Goal: Transaction & Acquisition: Purchase product/service

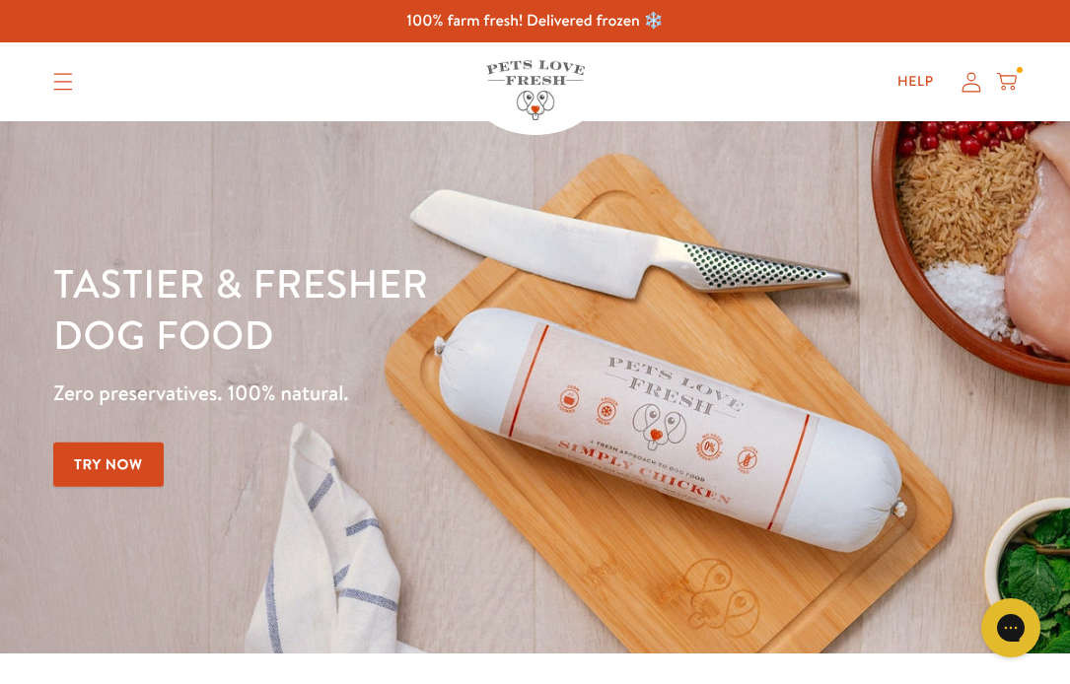
click at [0, 0] on link "Shop All" at bounding box center [0, 0] width 0 height 0
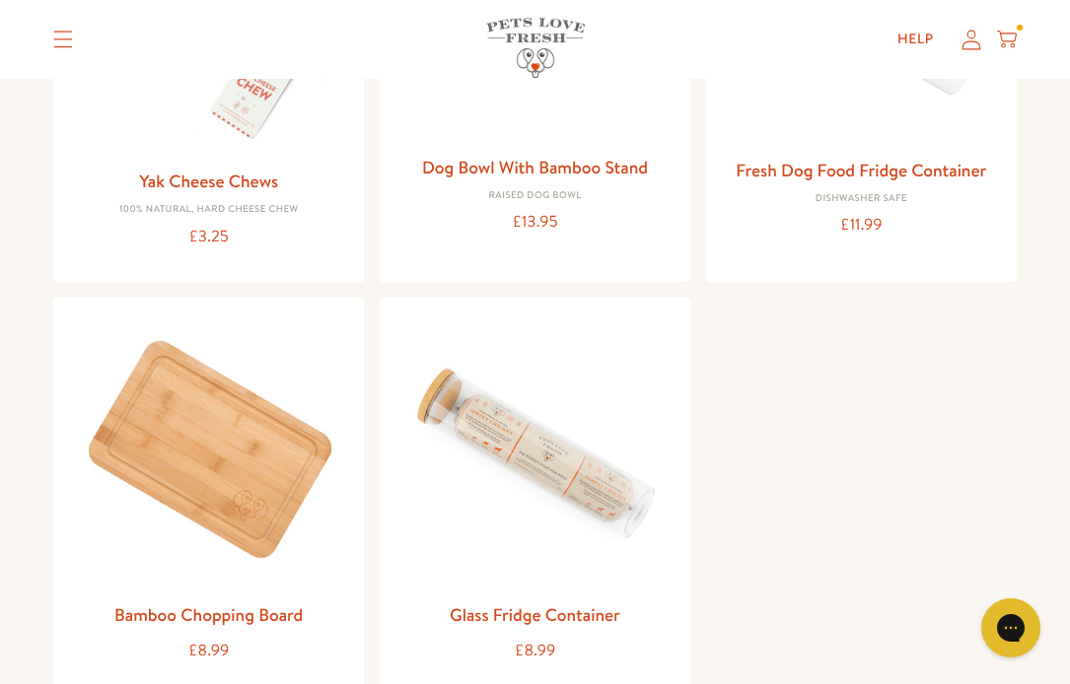
scroll to position [2279, 0]
